Goal: Information Seeking & Learning: Find specific fact

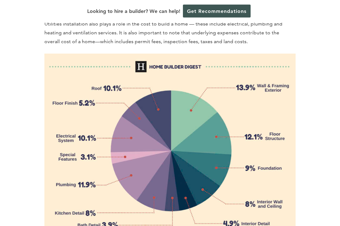
scroll to position [933, 0]
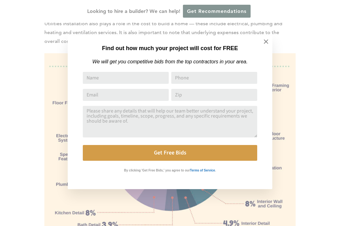
click at [263, 42] on icon at bounding box center [265, 41] width 7 height 7
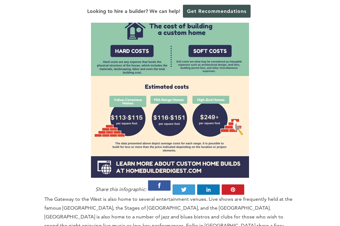
scroll to position [666, 0]
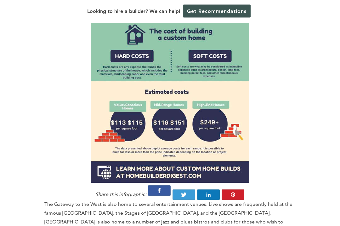
click at [196, 132] on img at bounding box center [170, 57] width 158 height 252
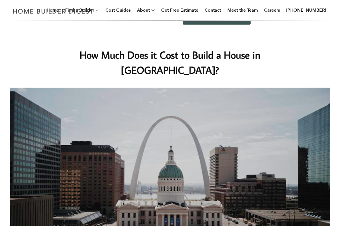
scroll to position [0, 0]
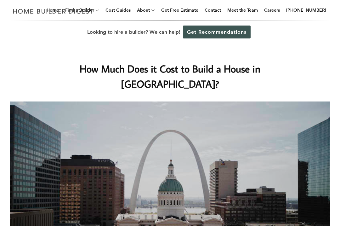
click at [125, 12] on link "Cost Guides" at bounding box center [118, 10] width 30 height 20
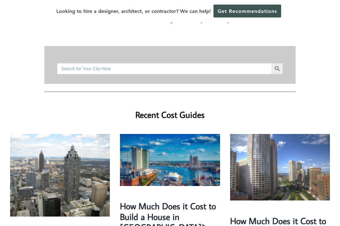
scroll to position [93, 0]
click at [242, 63] on input "Search for:" at bounding box center [164, 68] width 215 height 11
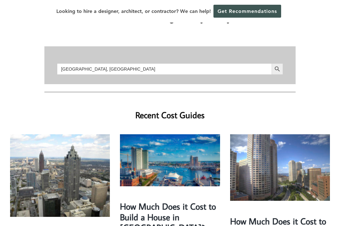
type input "[GEOGRAPHIC_DATA], [GEOGRAPHIC_DATA]"
click at [276, 65] on icon "Search" at bounding box center [277, 68] width 7 height 7
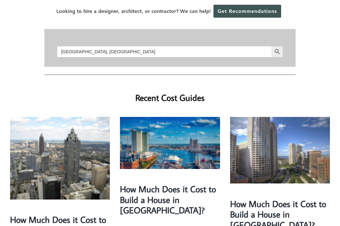
click at [125, 46] on input "[GEOGRAPHIC_DATA], [GEOGRAPHIC_DATA]" at bounding box center [164, 51] width 215 height 11
type input "Saint louis, [GEOGRAPHIC_DATA]"
click at [278, 48] on icon "Search" at bounding box center [277, 51] width 7 height 7
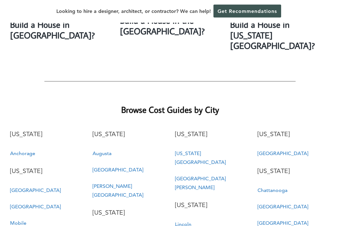
scroll to position [1118, 0]
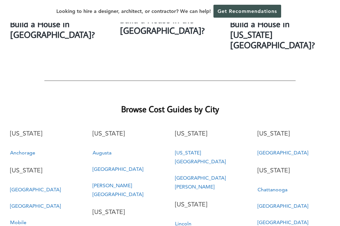
click at [192, 175] on link "St. Louis" at bounding box center [200, 182] width 51 height 15
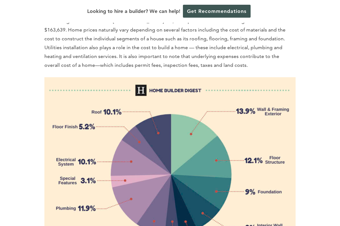
scroll to position [907, 0]
